Goal: Task Accomplishment & Management: Complete application form

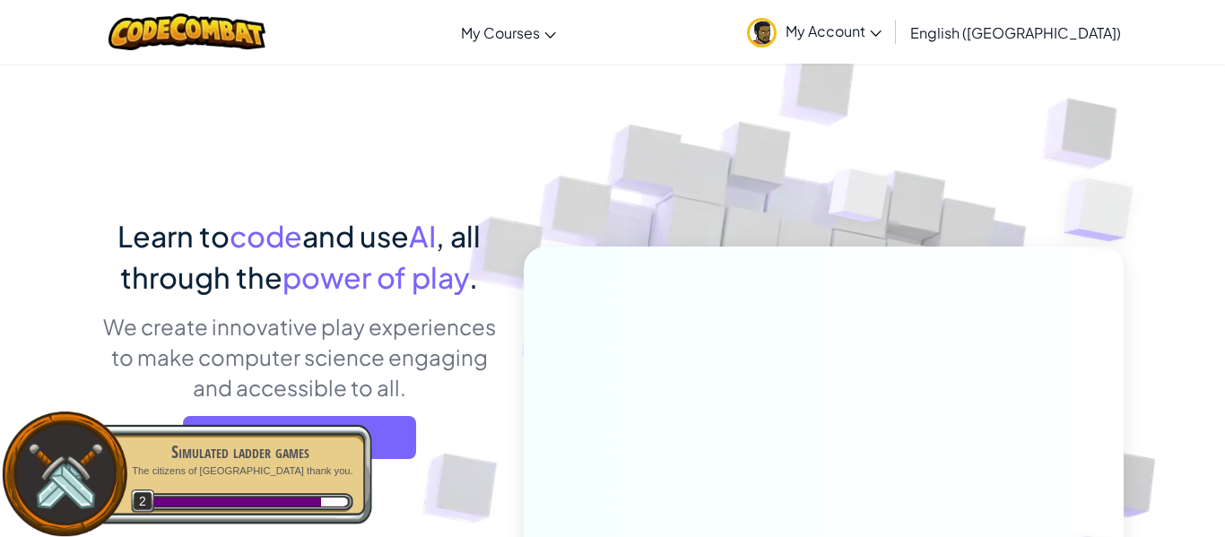
click at [890, 42] on link "My Account" at bounding box center [814, 32] width 152 height 56
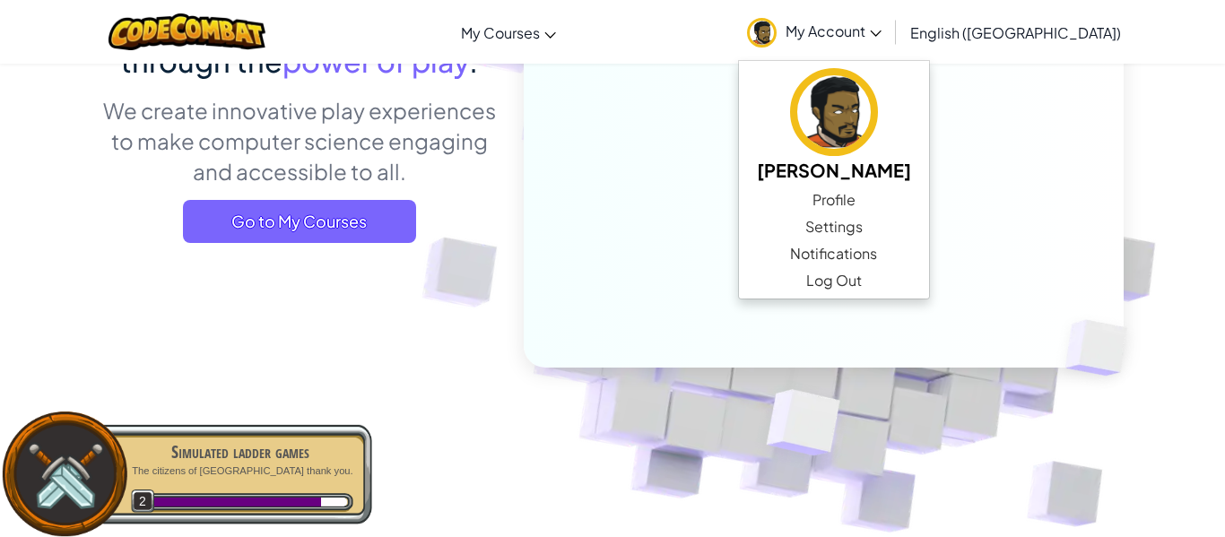
scroll to position [250, 0]
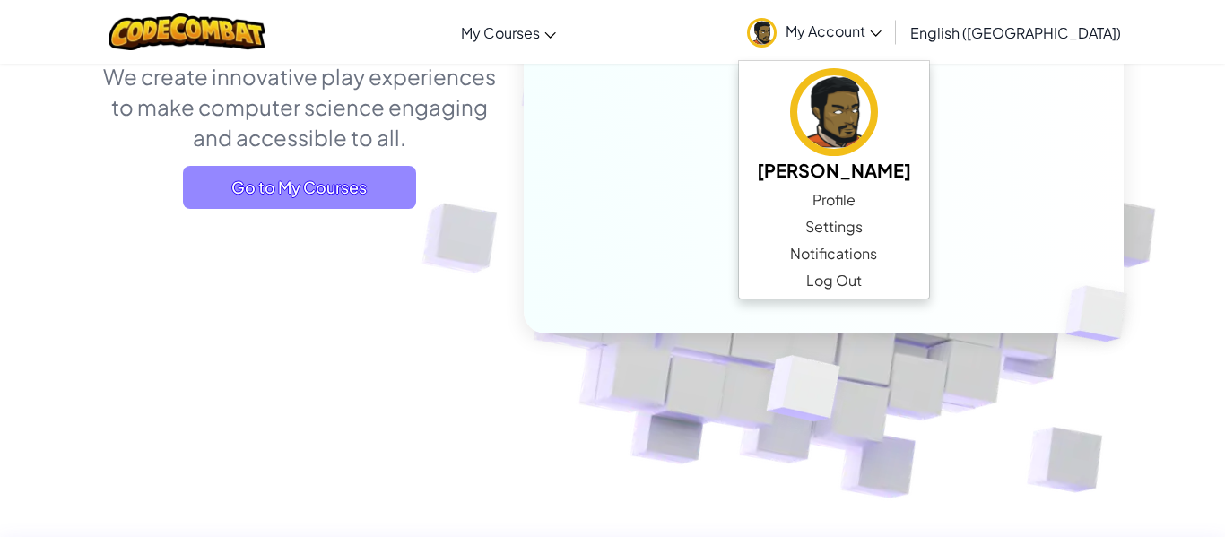
click at [359, 190] on span "Go to My Courses" at bounding box center [299, 187] width 233 height 43
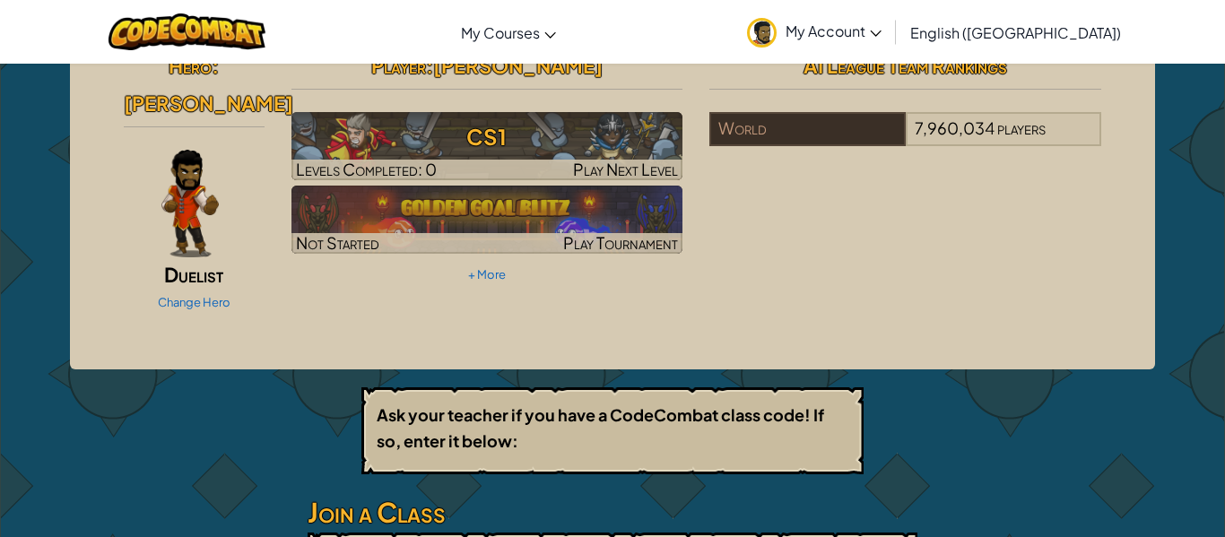
scroll to position [30, 0]
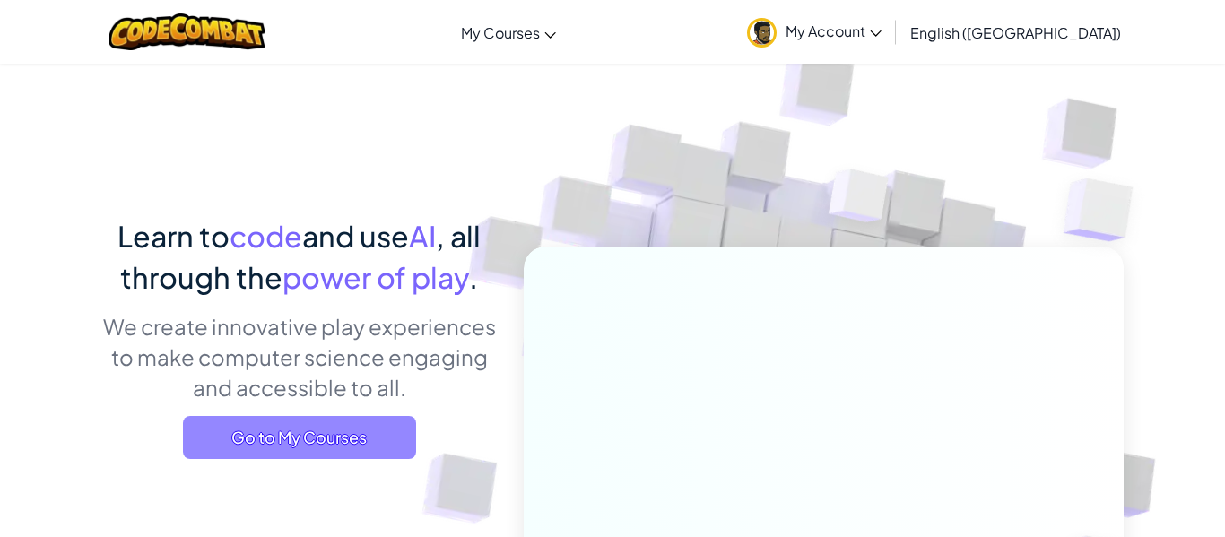
click at [356, 447] on span "Go to My Courses" at bounding box center [299, 437] width 233 height 43
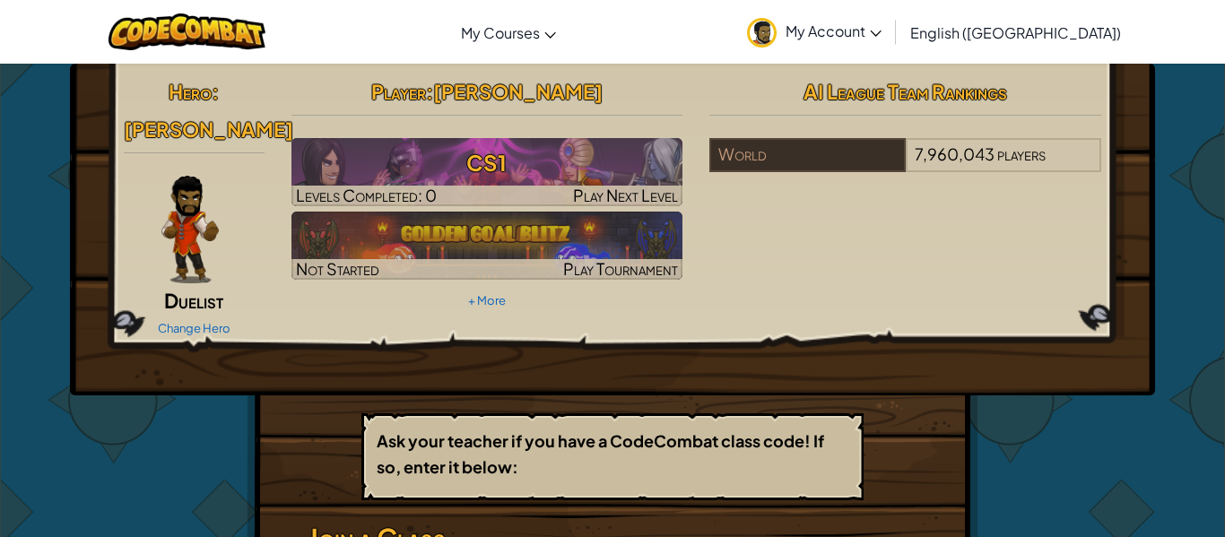
scroll to position [13, 0]
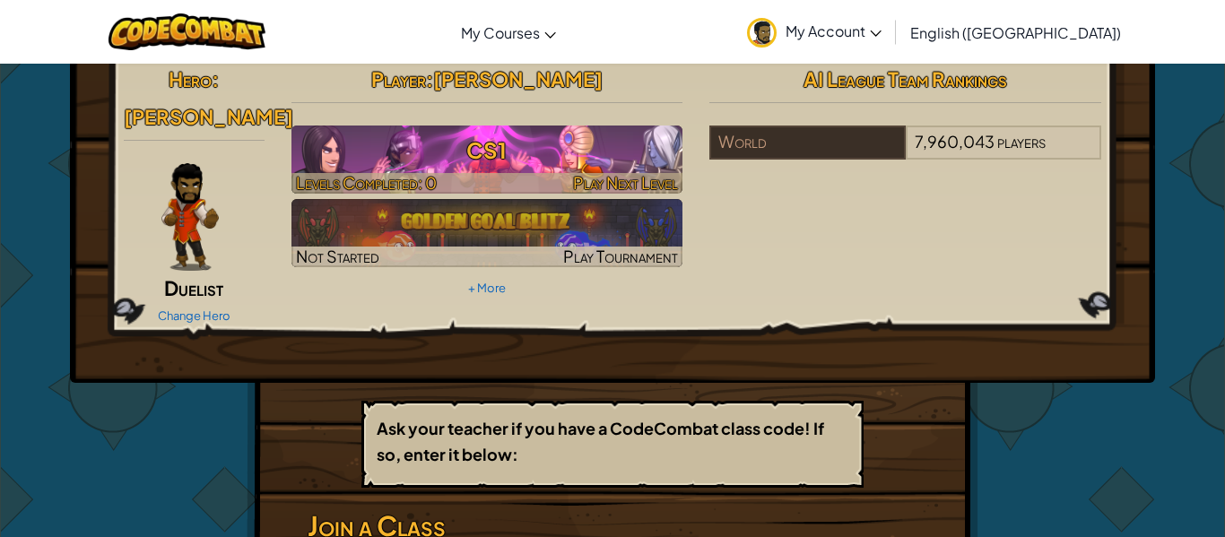
click at [447, 165] on h3 "CS1" at bounding box center [487, 150] width 392 height 40
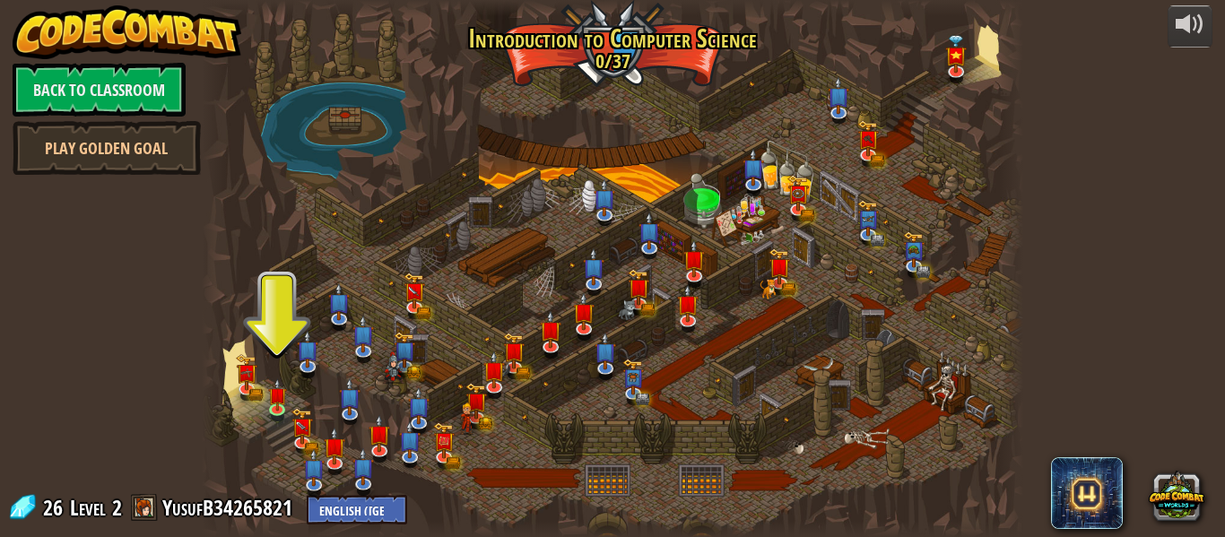
click at [465, 255] on div at bounding box center [612, 268] width 821 height 537
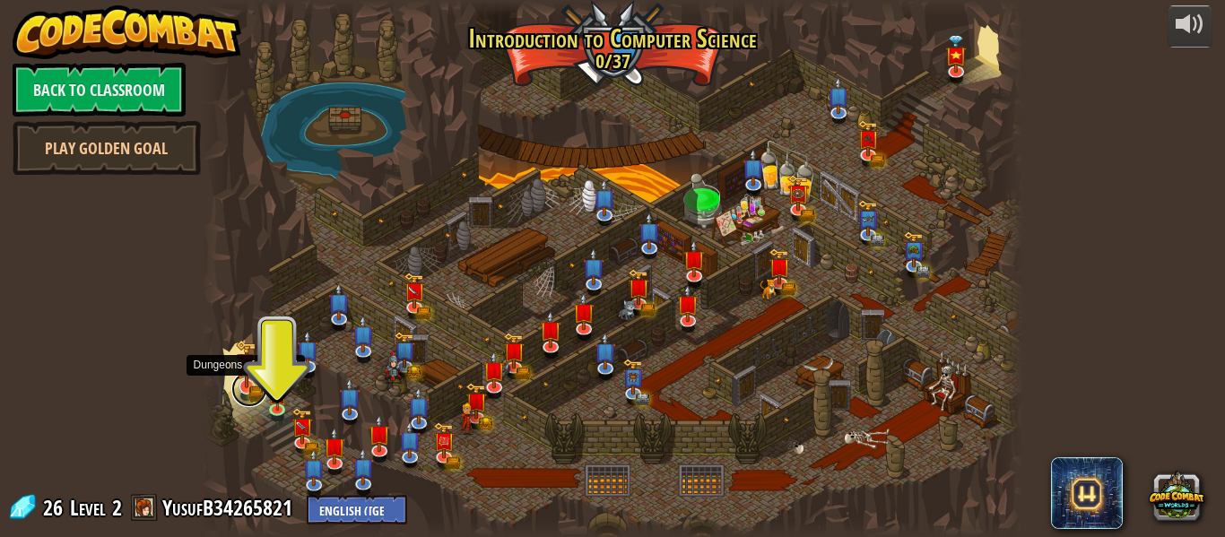
click at [249, 389] on link at bounding box center [249, 389] width 36 height 36
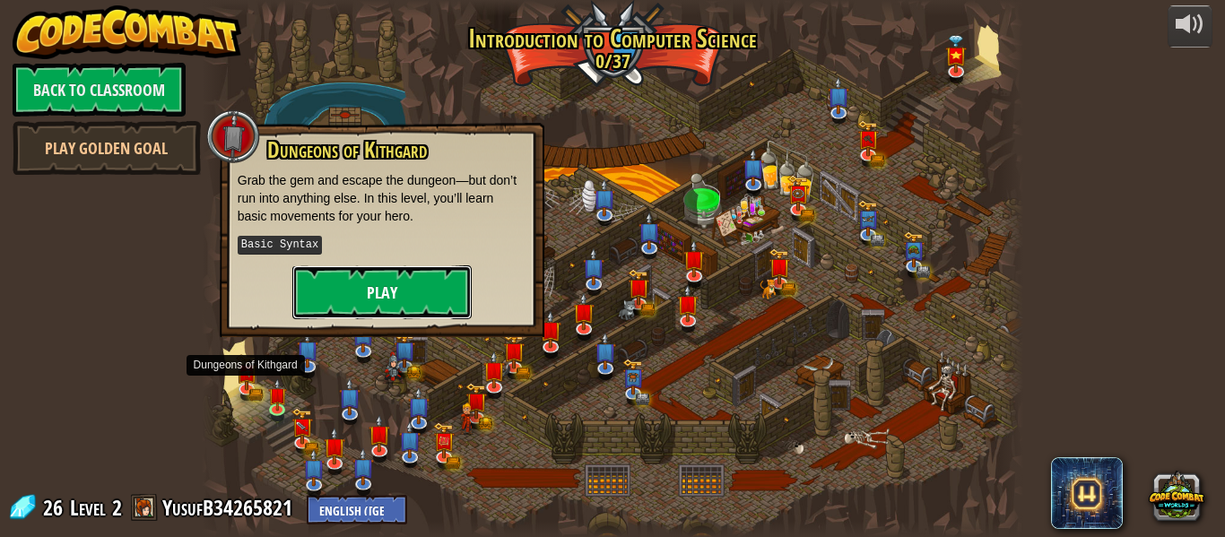
click at [396, 282] on button "Play" at bounding box center [381, 292] width 179 height 54
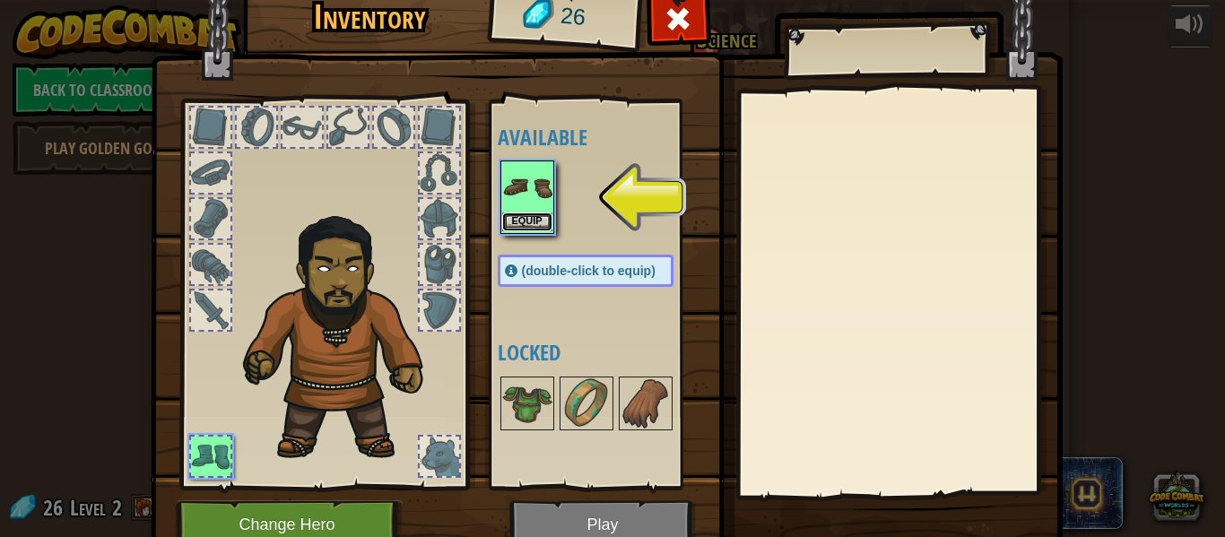
click at [534, 230] on button "Equip" at bounding box center [527, 222] width 50 height 19
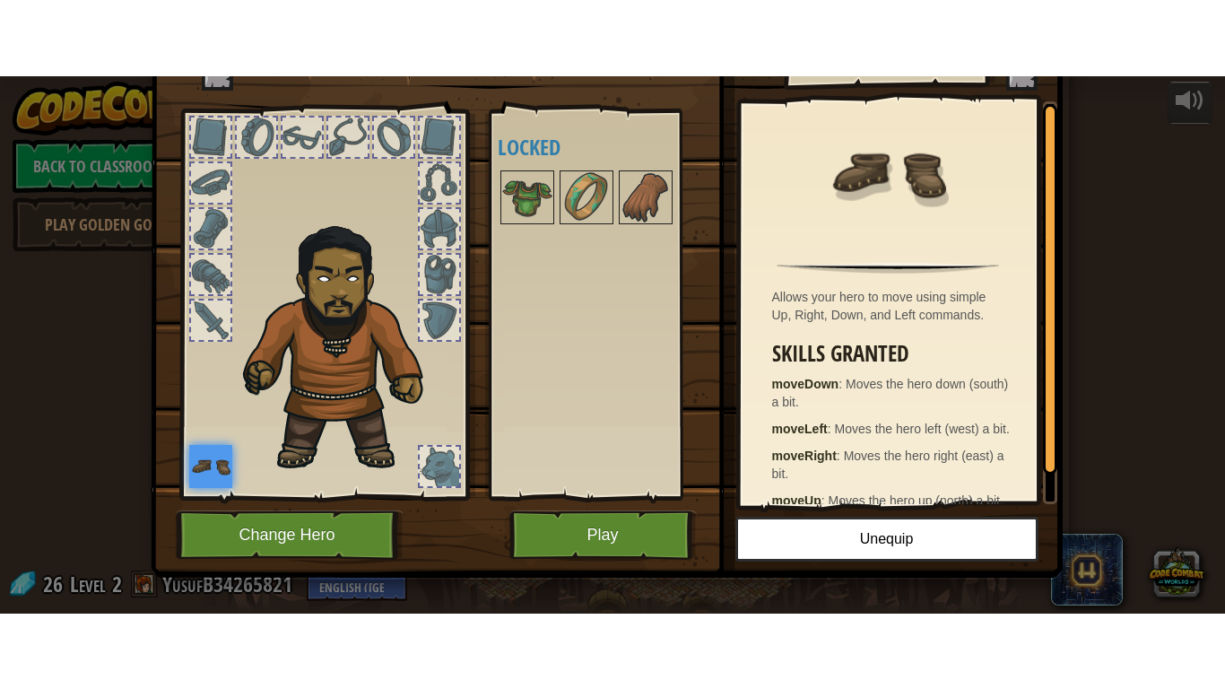
scroll to position [82, 0]
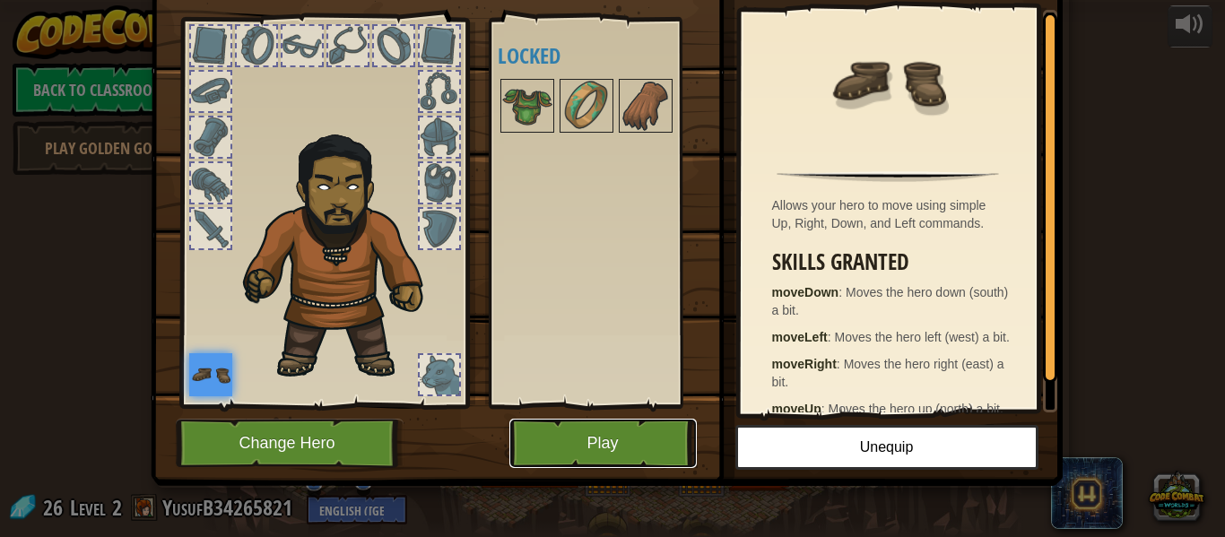
click at [588, 425] on button "Play" at bounding box center [602, 443] width 187 height 49
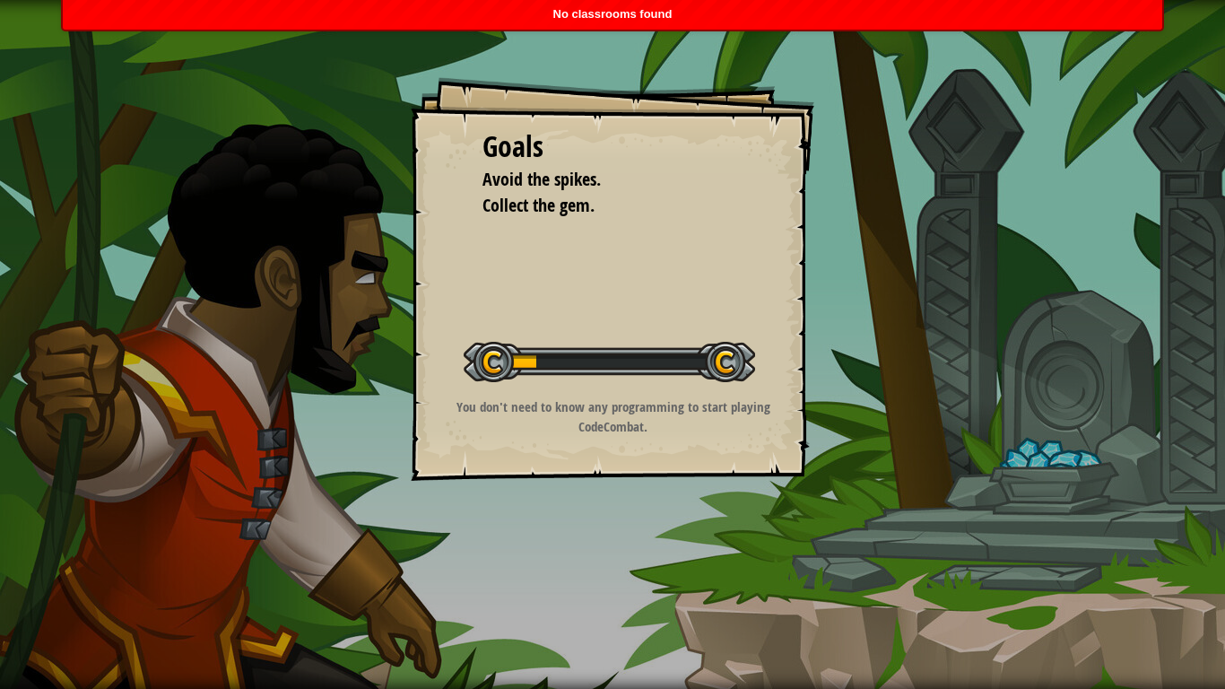
click at [588, 534] on div "Goals Avoid the spikes. Collect the gem. Start Level Error loading from server.…" at bounding box center [612, 344] width 1225 height 689
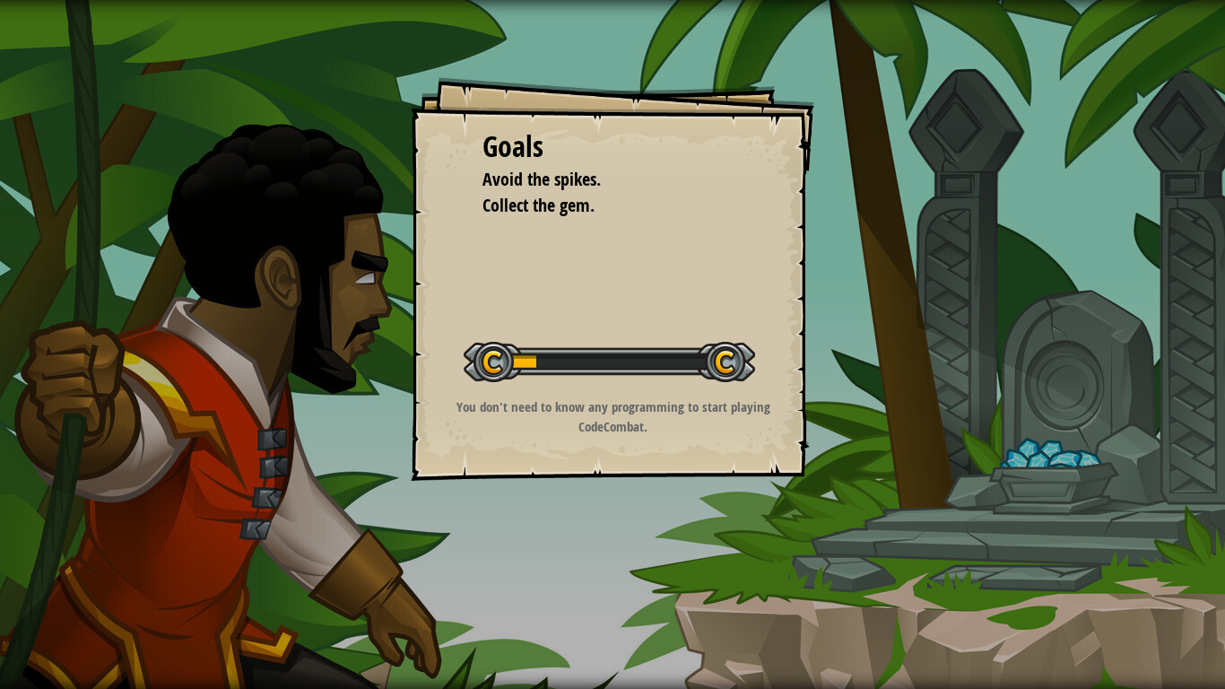
click at [568, 378] on div at bounding box center [609, 362] width 291 height 40
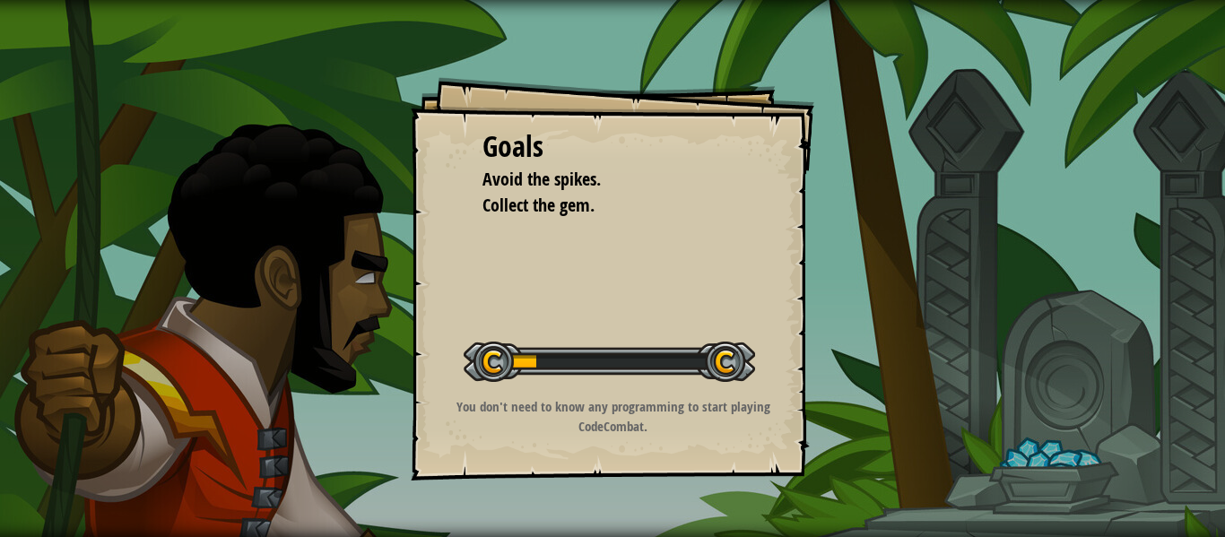
click at [520, 369] on div at bounding box center [609, 362] width 291 height 40
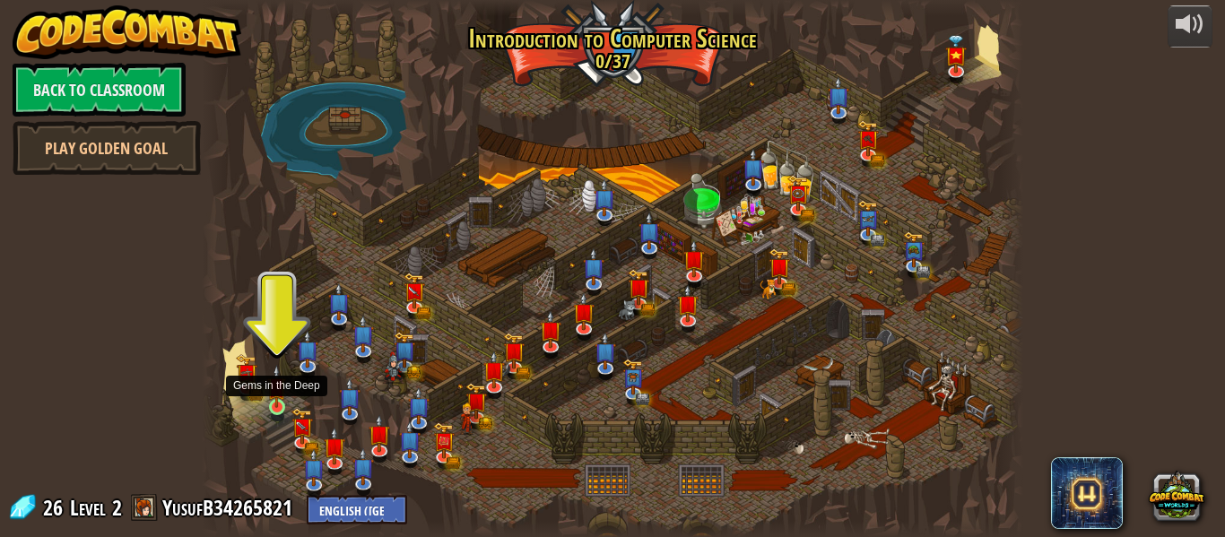
click at [281, 407] on img at bounding box center [276, 386] width 19 height 43
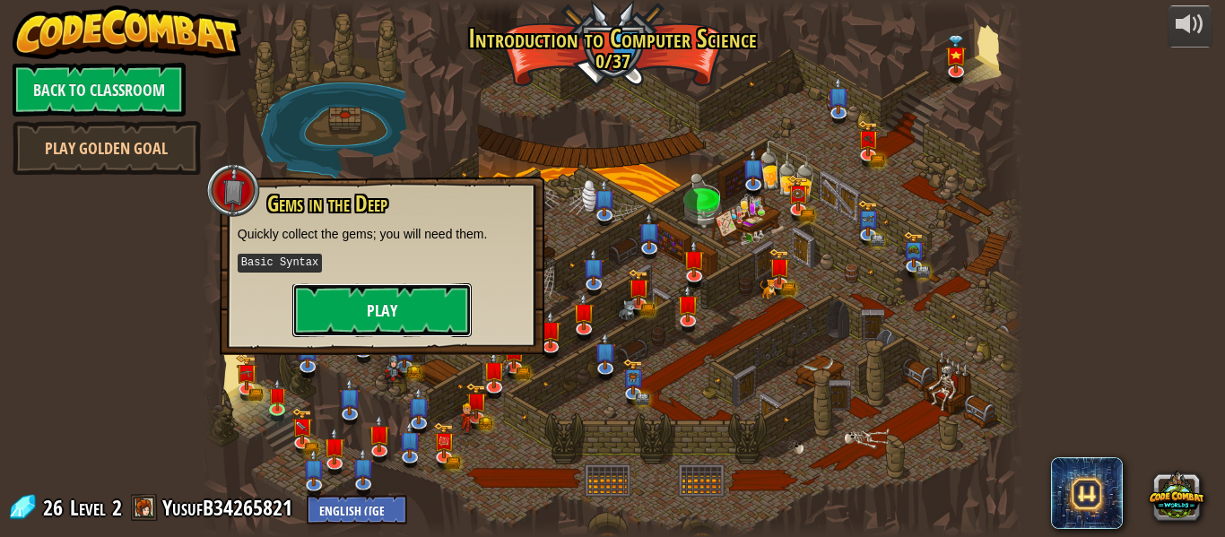
click at [316, 317] on button "Play" at bounding box center [381, 310] width 179 height 54
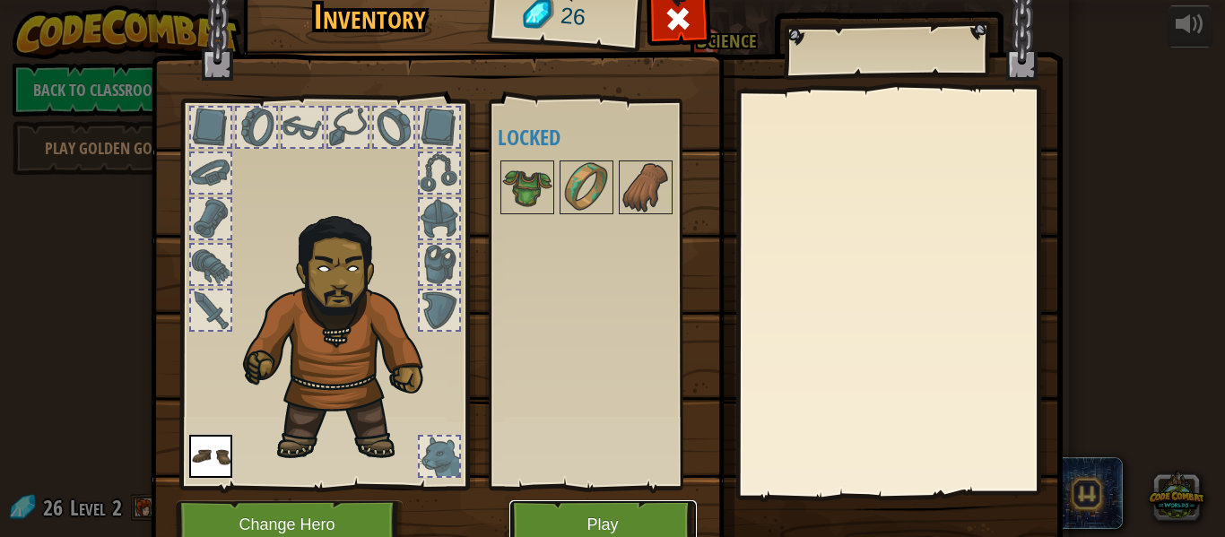
click at [586, 514] on button "Play" at bounding box center [602, 524] width 187 height 49
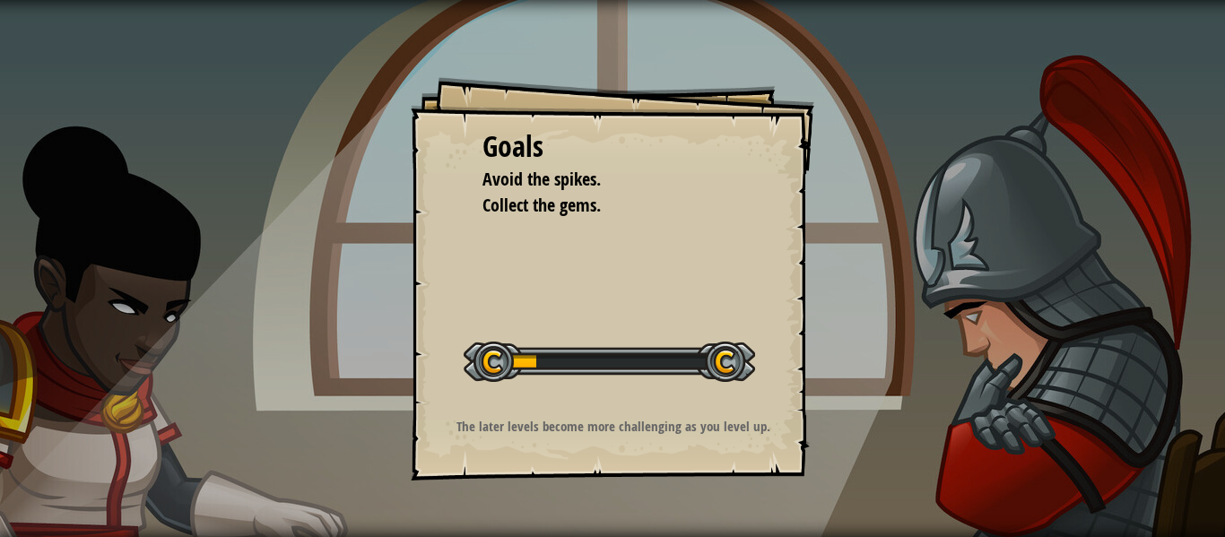
click at [597, 333] on div "Start Level" at bounding box center [609, 360] width 291 height 72
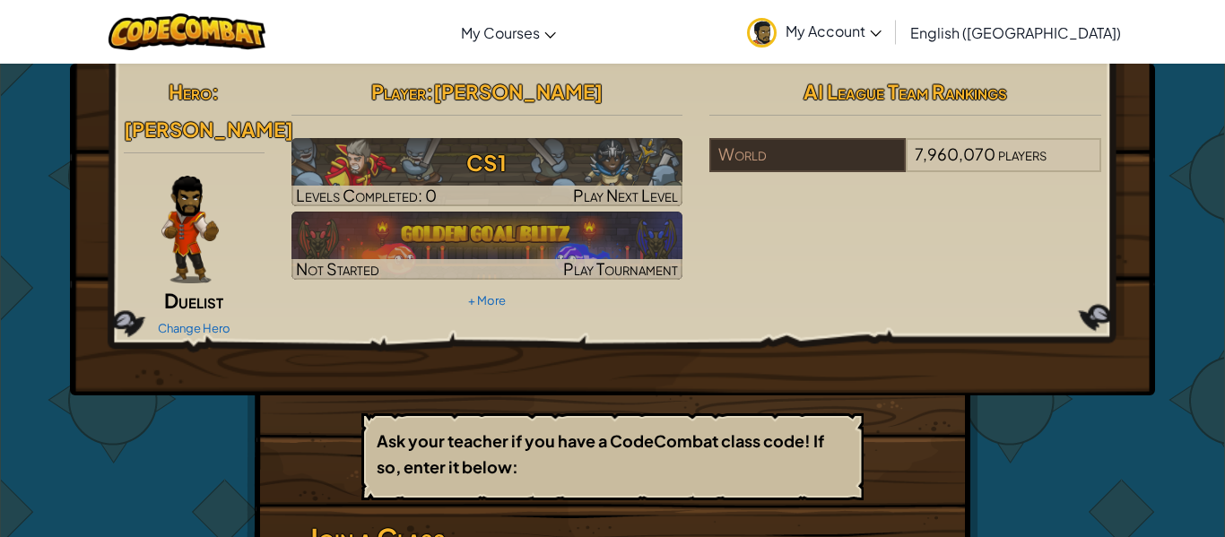
click at [882, 22] on span "My Account" at bounding box center [834, 31] width 96 height 19
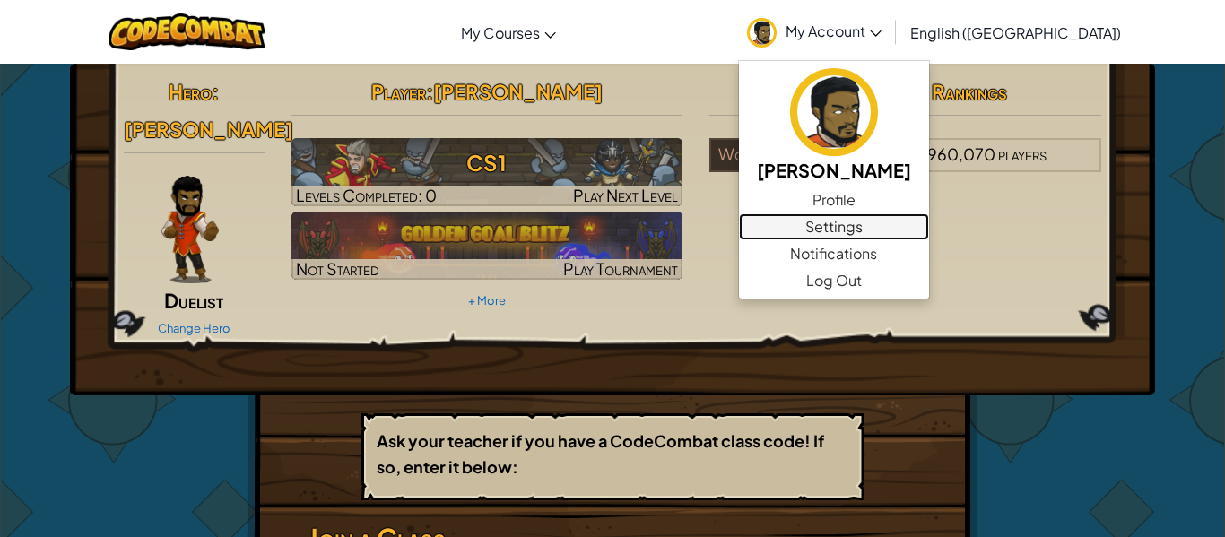
click at [929, 224] on link "Settings" at bounding box center [834, 226] width 190 height 27
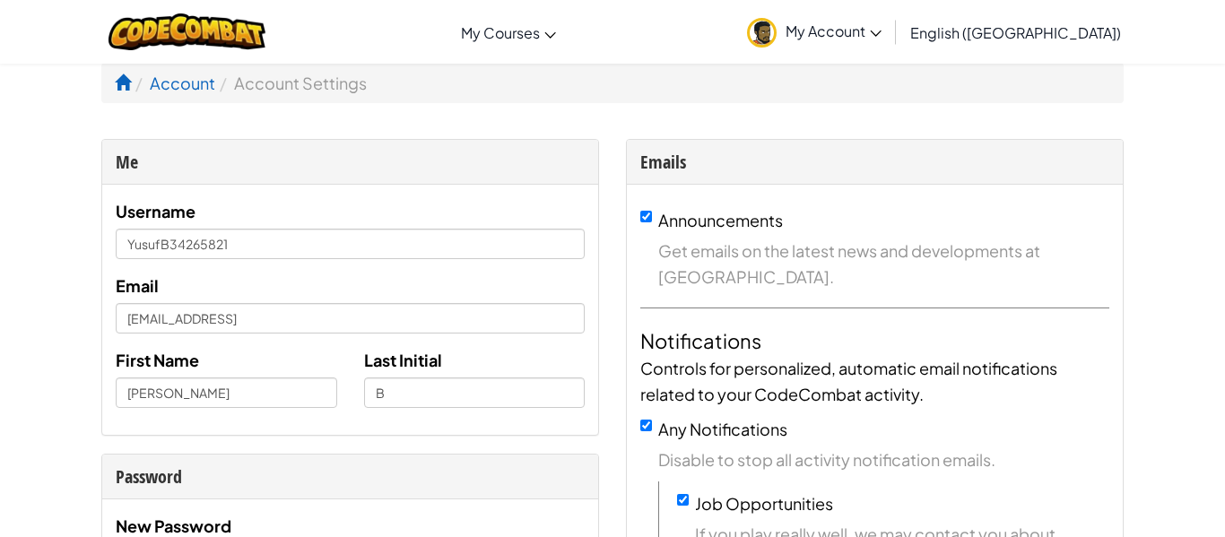
click at [882, 25] on span "My Account" at bounding box center [834, 31] width 96 height 19
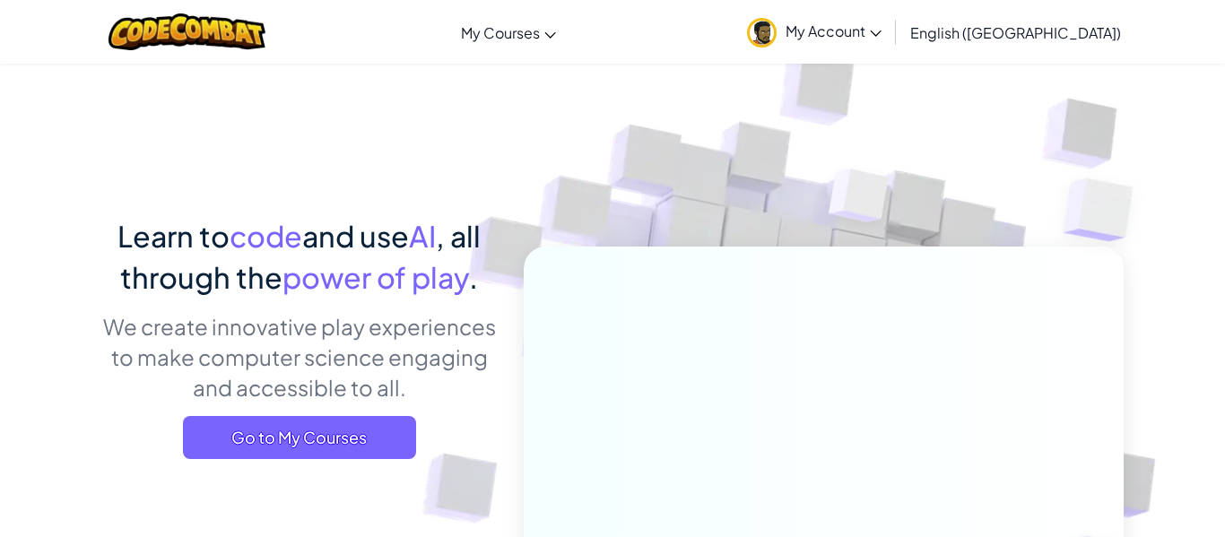
scroll to position [145, 0]
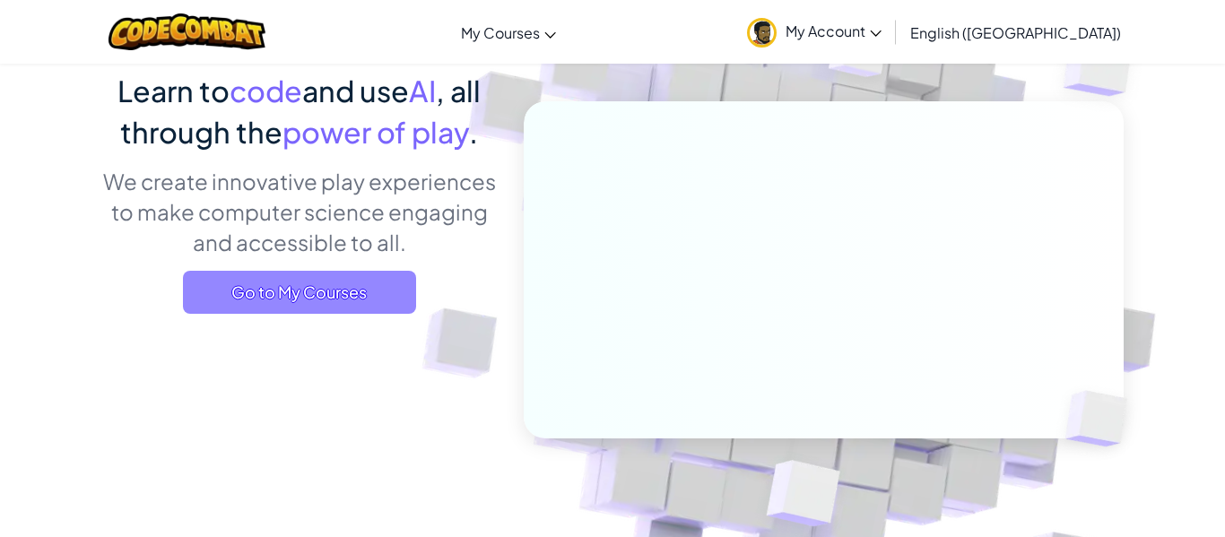
click at [370, 278] on span "Go to My Courses" at bounding box center [299, 292] width 233 height 43
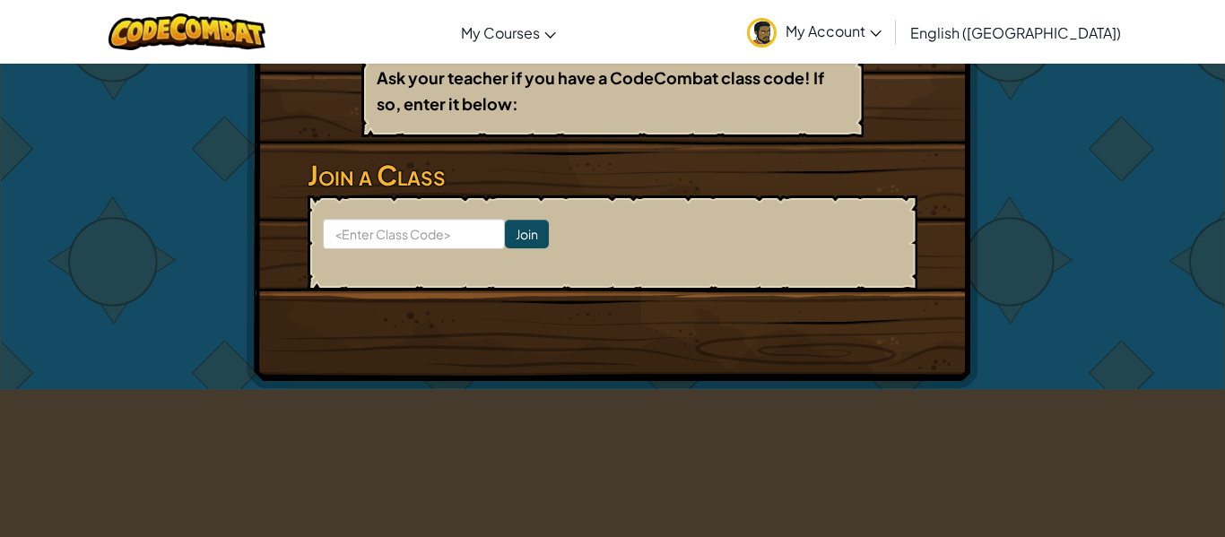
scroll to position [455, 0]
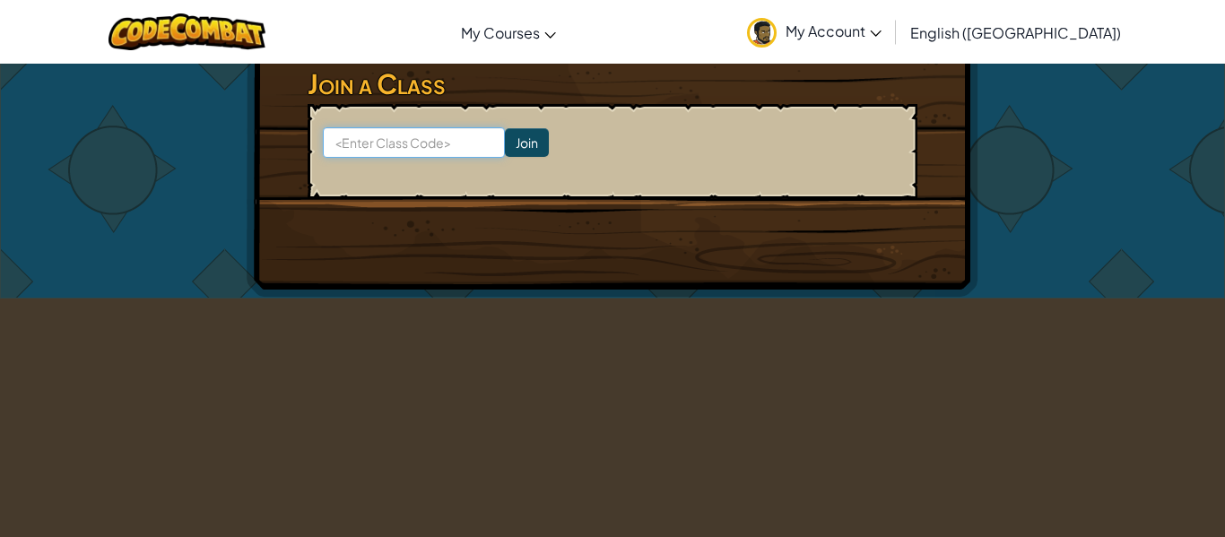
click at [384, 127] on input at bounding box center [414, 142] width 182 height 30
type input "SafePinkStart"
click input "Join" at bounding box center [527, 142] width 44 height 29
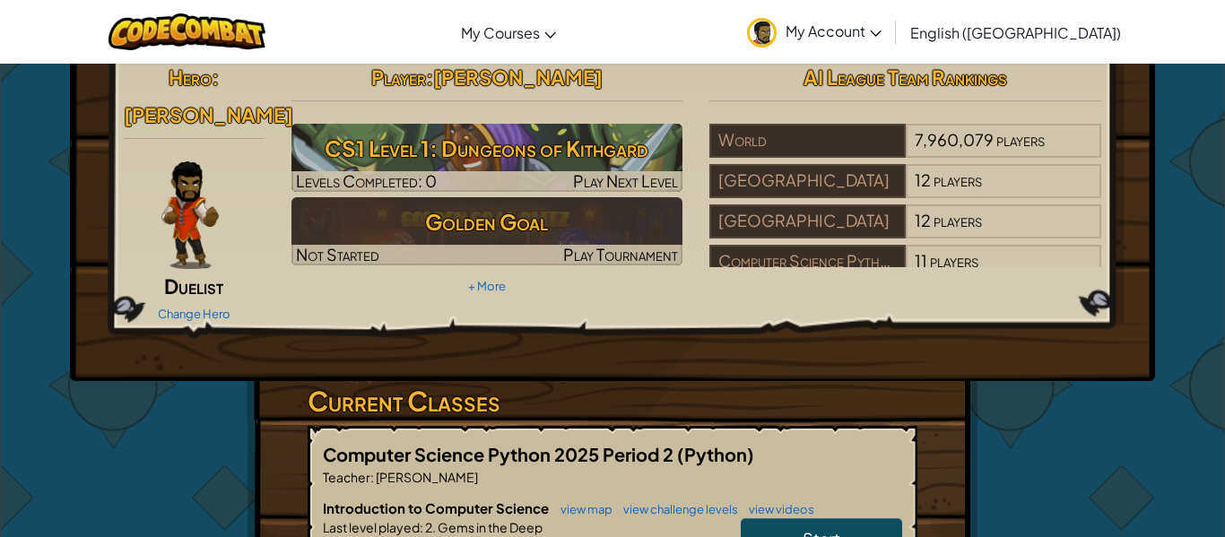
scroll to position [18, 0]
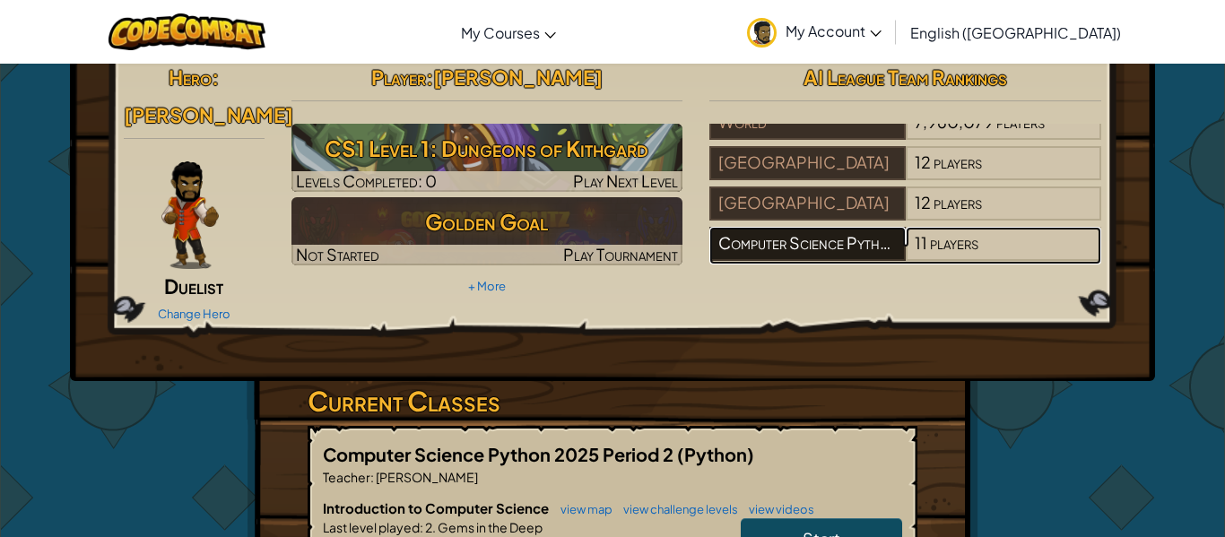
click at [833, 239] on div "Computer Science Python 2025 Period ____" at bounding box center [806, 244] width 195 height 34
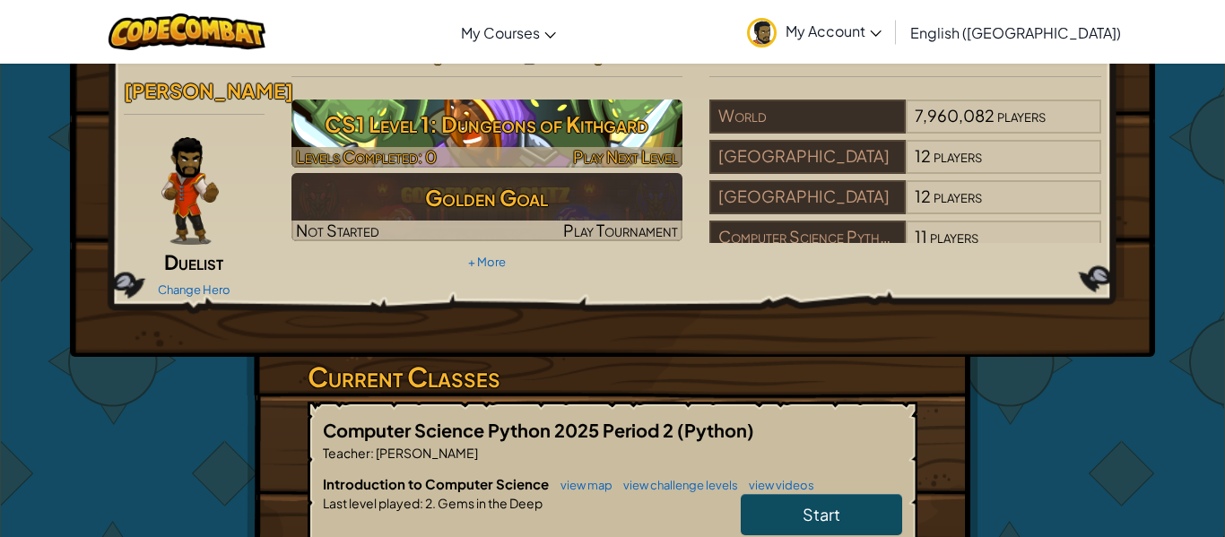
scroll to position [60, 0]
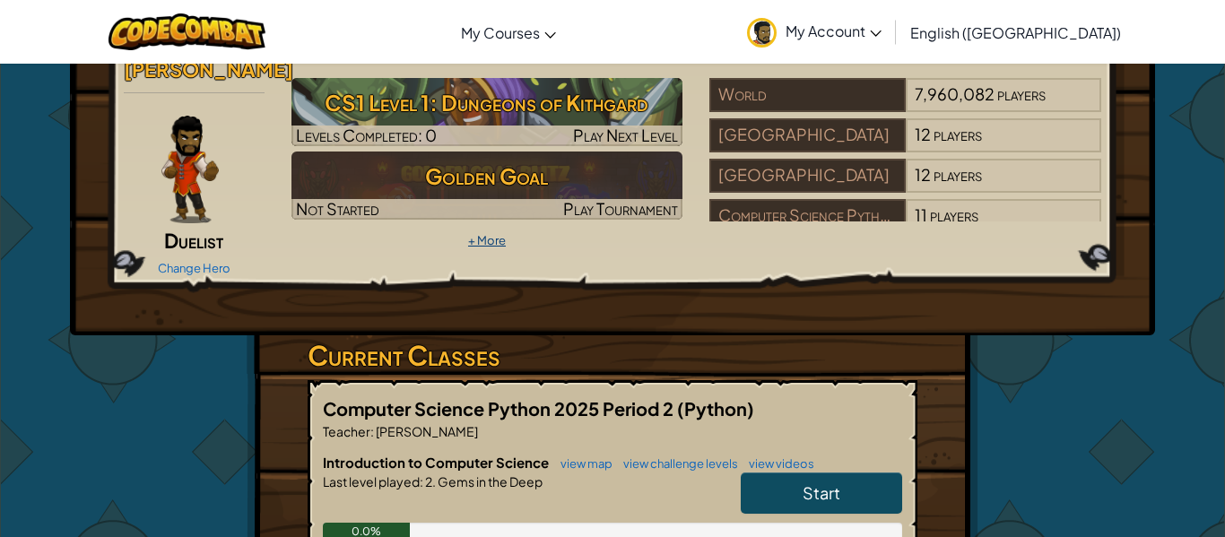
click at [489, 238] on link "+ More" at bounding box center [487, 240] width 38 height 14
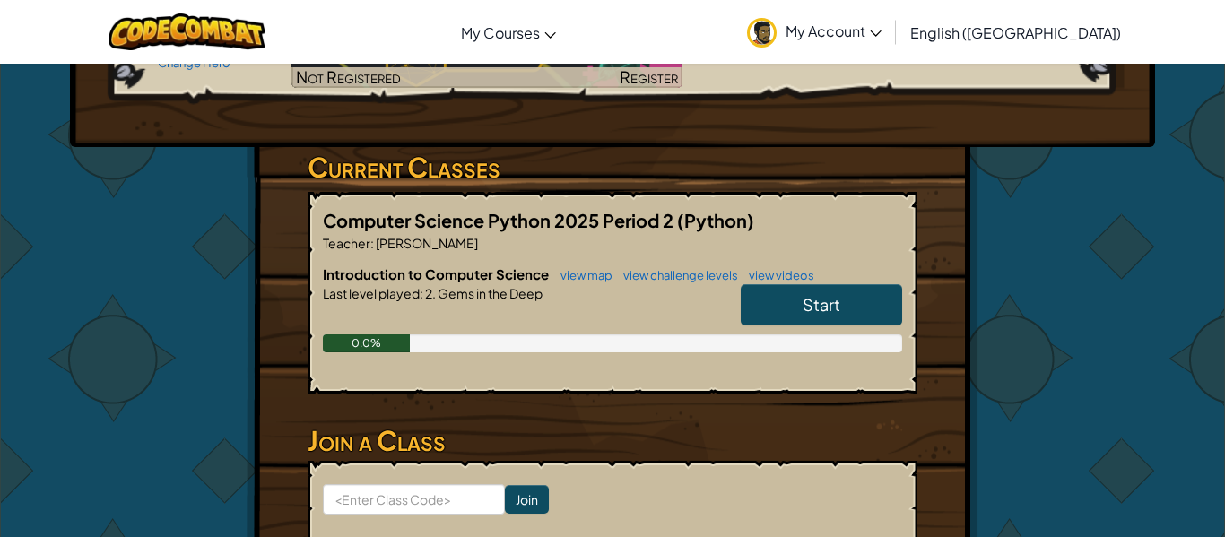
scroll to position [282, 0]
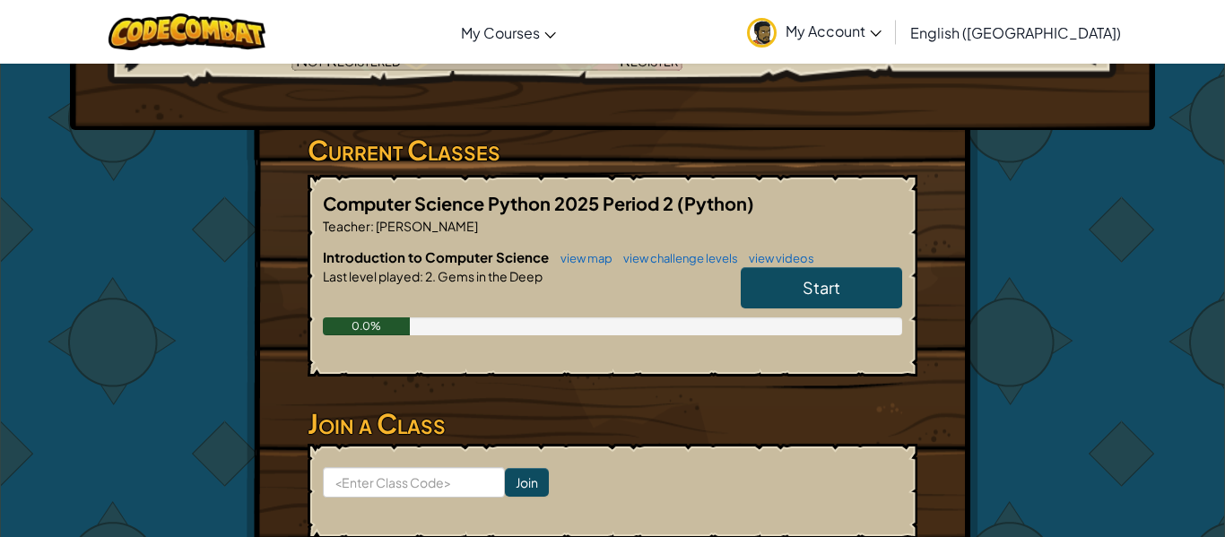
click at [856, 278] on link "Start" at bounding box center [821, 287] width 161 height 41
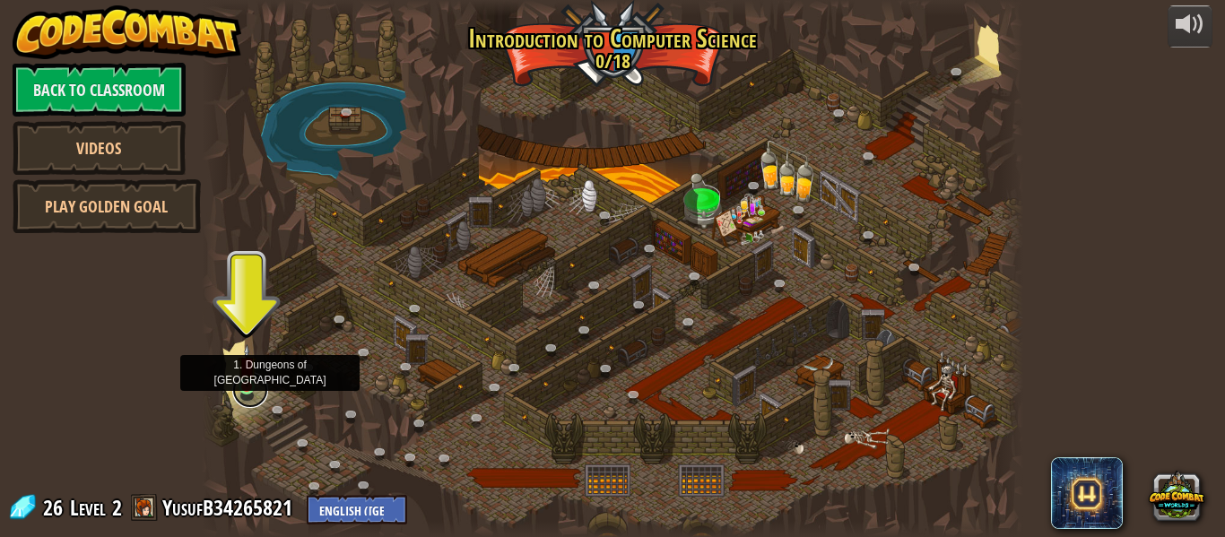
click at [242, 390] on link at bounding box center [250, 390] width 36 height 36
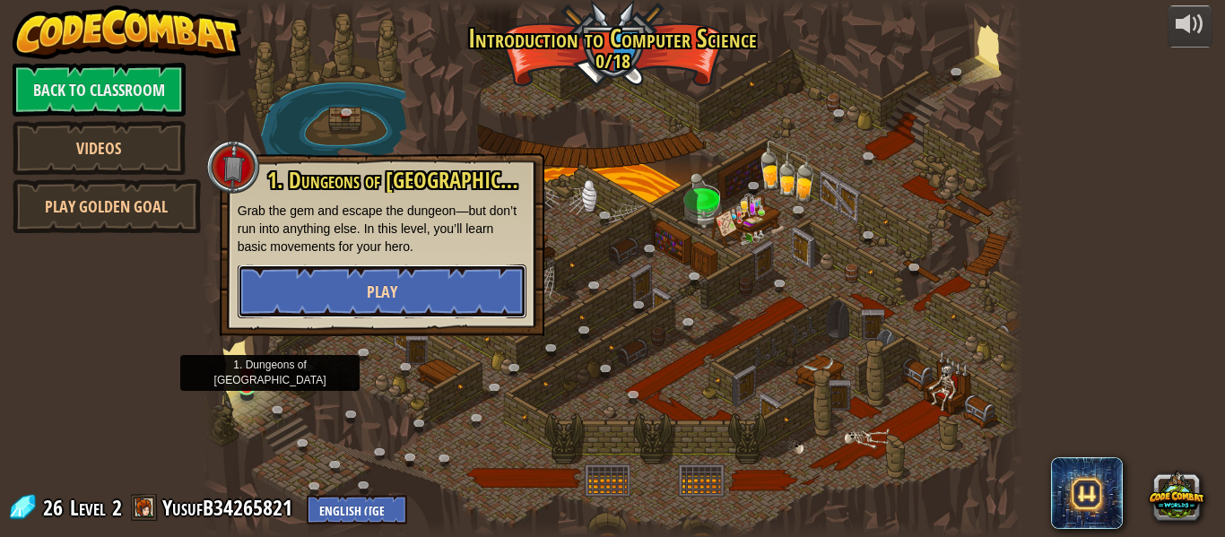
click at [386, 291] on span "Play" at bounding box center [382, 292] width 30 height 22
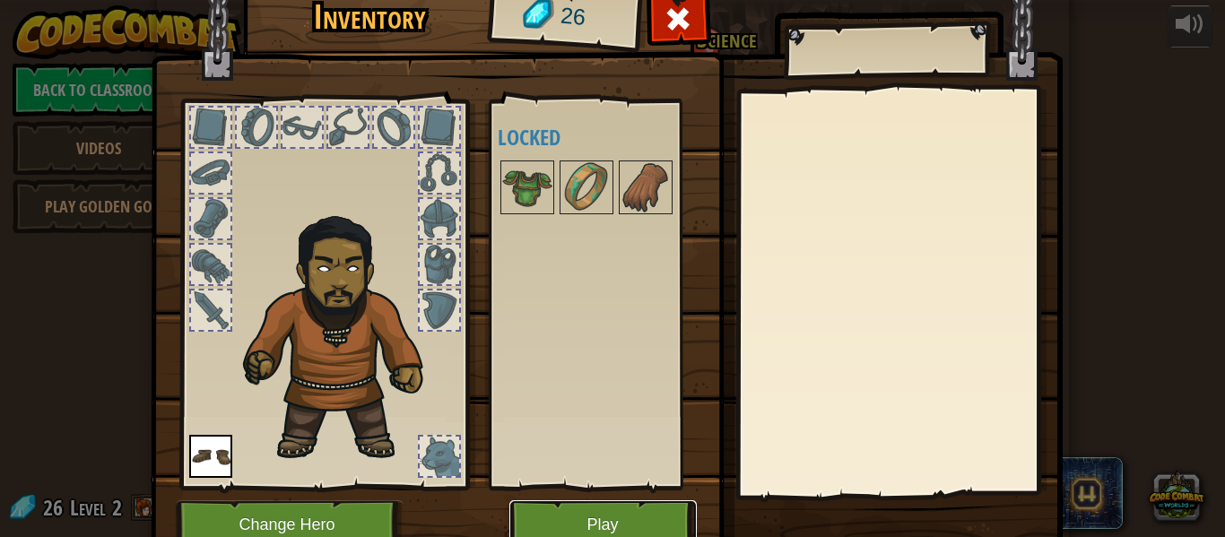
click at [616, 508] on button "Play" at bounding box center [602, 524] width 187 height 49
